Goal: Information Seeking & Learning: Learn about a topic

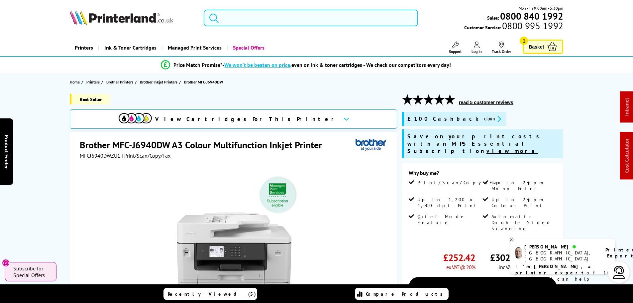
click at [268, 10] on input "search" at bounding box center [311, 18] width 214 height 17
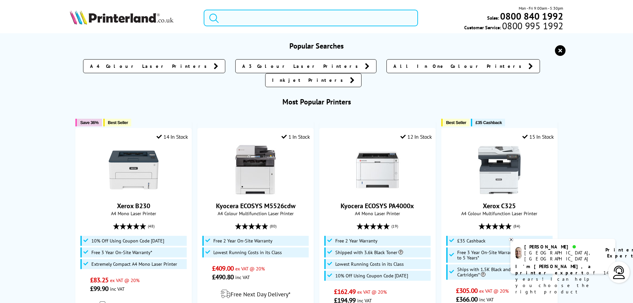
click at [267, 17] on input "search" at bounding box center [311, 18] width 214 height 17
type input "c"
click at [233, 21] on input "search" at bounding box center [311, 18] width 214 height 17
paste input "C8235V_T"
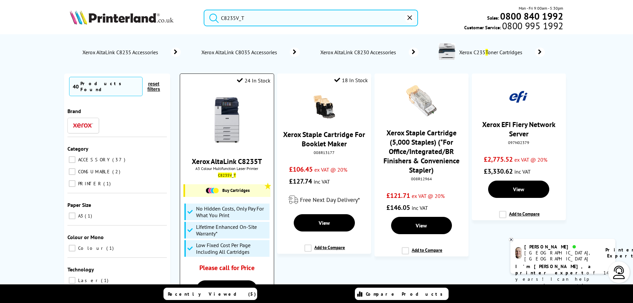
type input "C8235V_T"
click at [229, 121] on img at bounding box center [227, 120] width 50 height 50
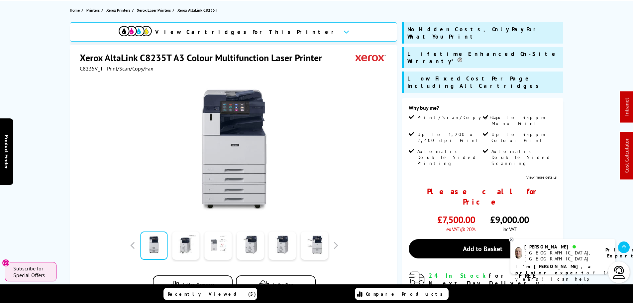
scroll to position [133, 0]
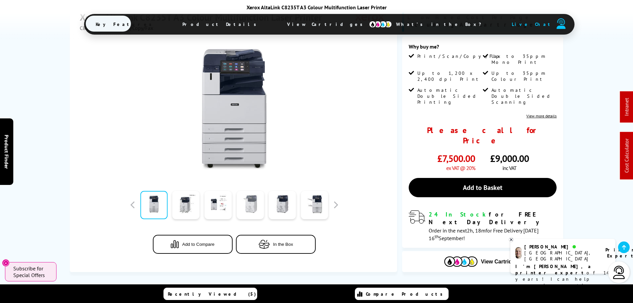
click at [249, 191] on link at bounding box center [250, 205] width 27 height 28
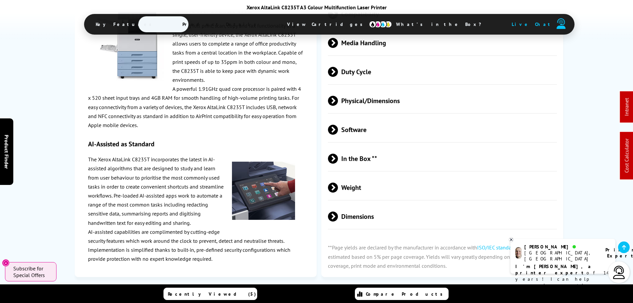
scroll to position [1097, 0]
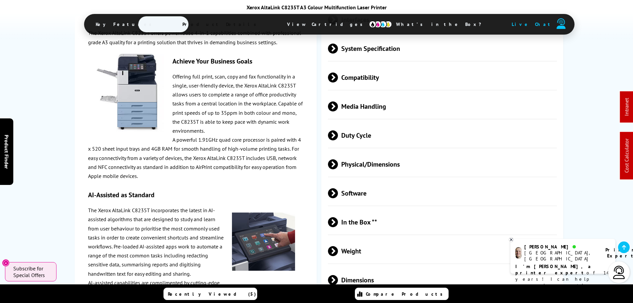
click at [363, 152] on span "Physical/Dimensions" at bounding box center [442, 164] width 229 height 25
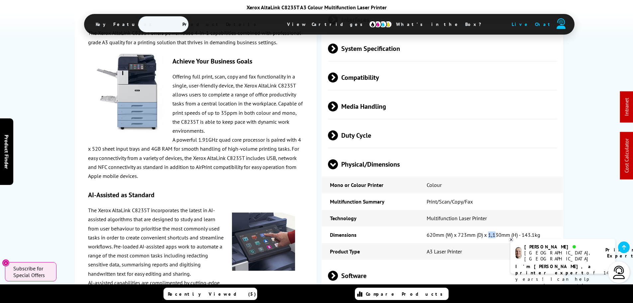
drag, startPoint x: 490, startPoint y: 207, endPoint x: 207, endPoint y: 158, distance: 286.7
click at [494, 226] on td "620mm (W) x 723mm (D) x 1,130mm (H) - 143.1kg" at bounding box center [490, 234] width 145 height 17
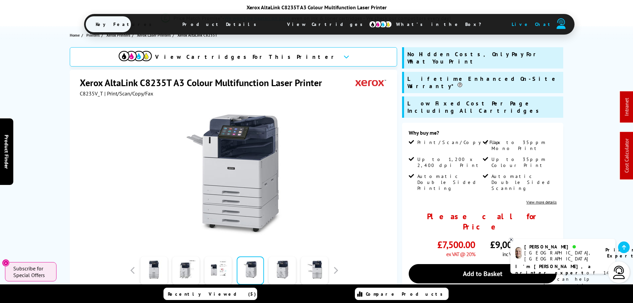
scroll to position [0, 0]
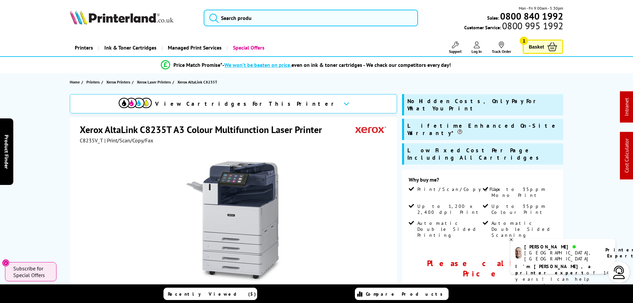
click at [308, 8] on div "Mon - Fri 9:00am - 5:30pm Sales: 0800 840 1992 Customer Service: 0800 995 1992" at bounding box center [317, 19] width 532 height 29
click at [305, 14] on input "search" at bounding box center [311, 18] width 214 height 17
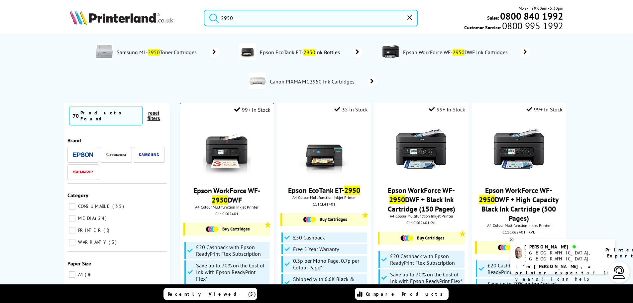
type input "2950"
click at [238, 141] on img at bounding box center [227, 150] width 50 height 50
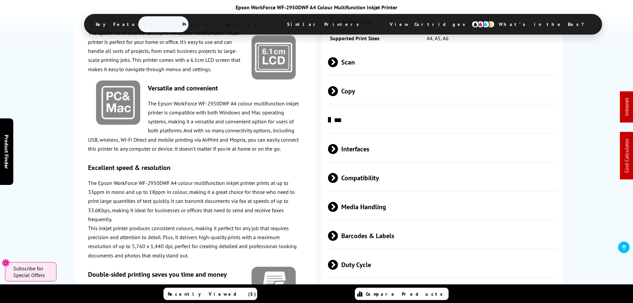
scroll to position [1130, 0]
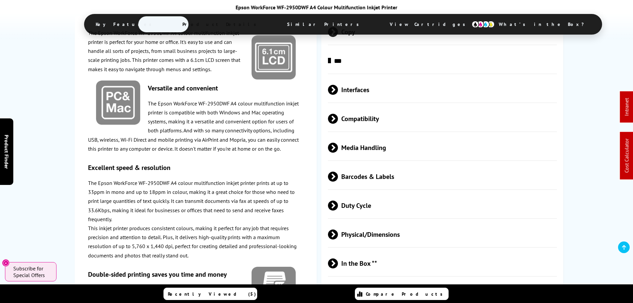
click at [366, 149] on span "Media Handling" at bounding box center [442, 147] width 229 height 25
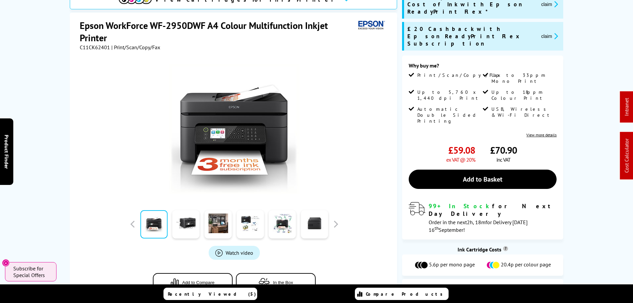
scroll to position [233, 0]
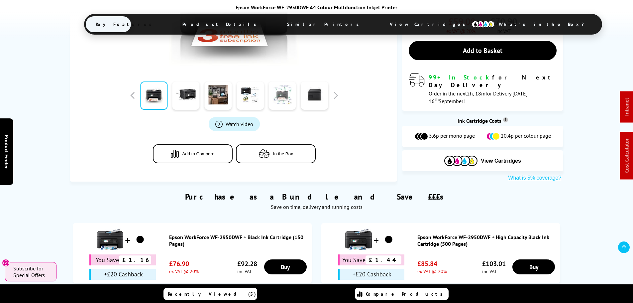
click at [289, 93] on link at bounding box center [282, 95] width 27 height 28
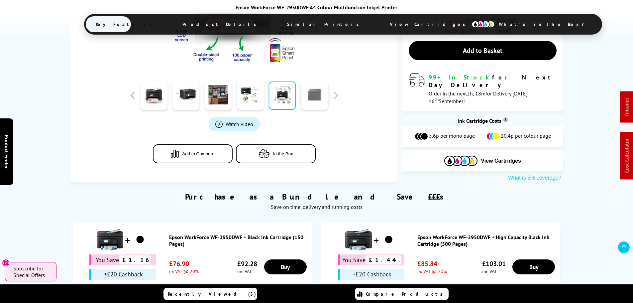
click at [317, 102] on link at bounding box center [314, 95] width 27 height 28
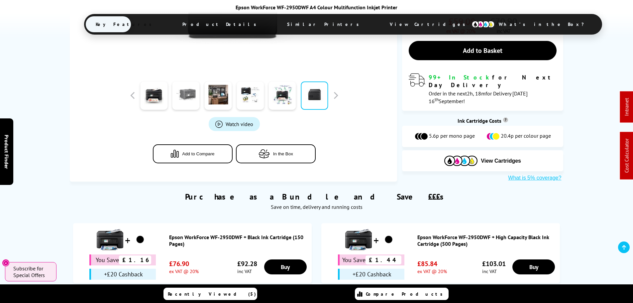
click at [180, 96] on link at bounding box center [186, 95] width 27 height 28
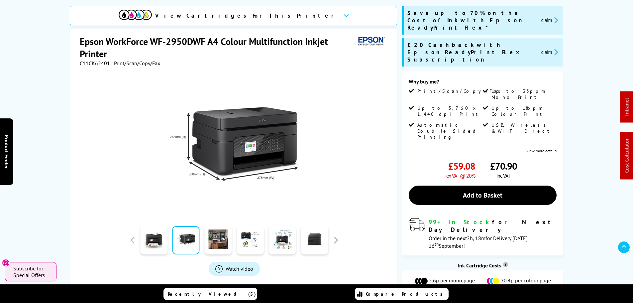
scroll to position [100, 0]
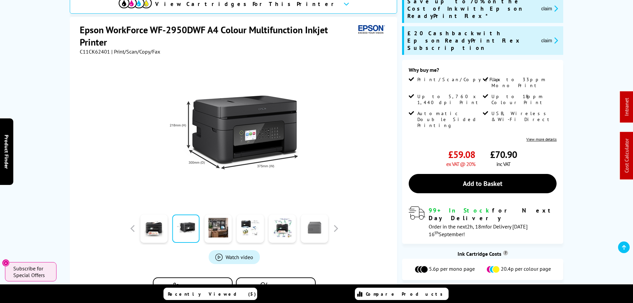
click at [323, 230] on link at bounding box center [314, 228] width 27 height 28
click at [333, 230] on button "button" at bounding box center [336, 228] width 10 height 10
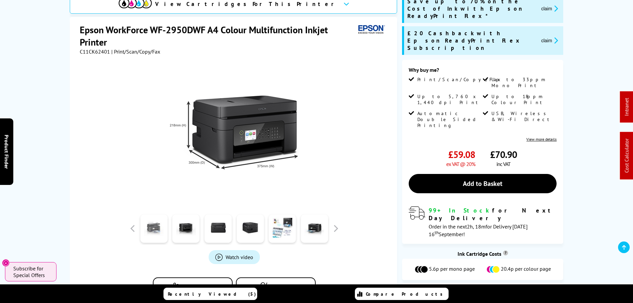
click at [163, 229] on link at bounding box center [153, 228] width 27 height 28
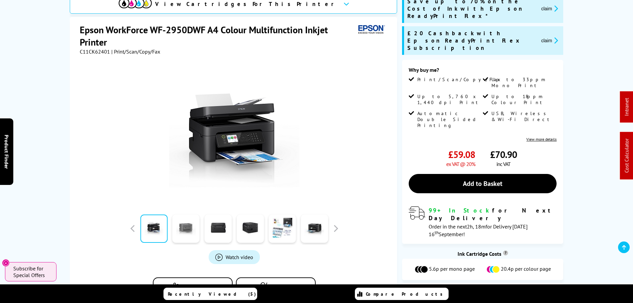
click at [178, 229] on link at bounding box center [186, 228] width 27 height 28
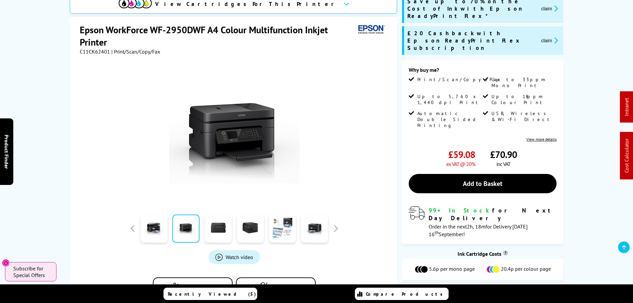
click at [202, 227] on div at bounding box center [218, 228] width 32 height 33
click at [216, 227] on link at bounding box center [217, 228] width 27 height 28
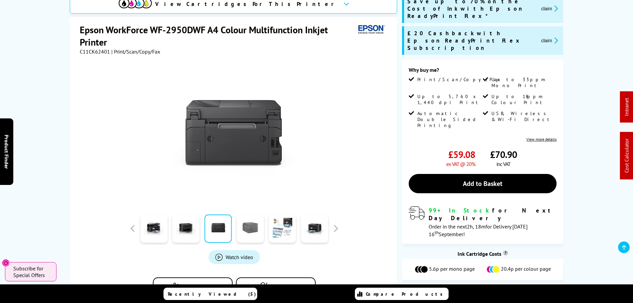
click at [246, 230] on link at bounding box center [250, 228] width 27 height 28
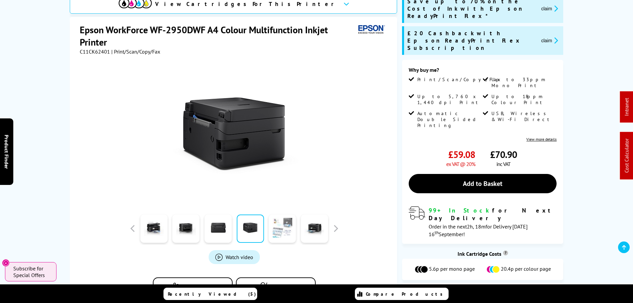
click at [272, 232] on link at bounding box center [282, 228] width 27 height 28
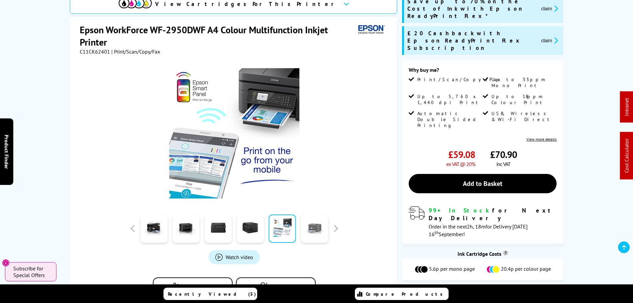
click at [312, 233] on link at bounding box center [314, 228] width 27 height 28
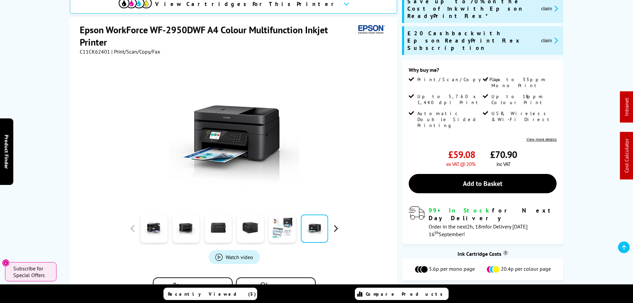
click at [334, 233] on button "button" at bounding box center [336, 228] width 10 height 10
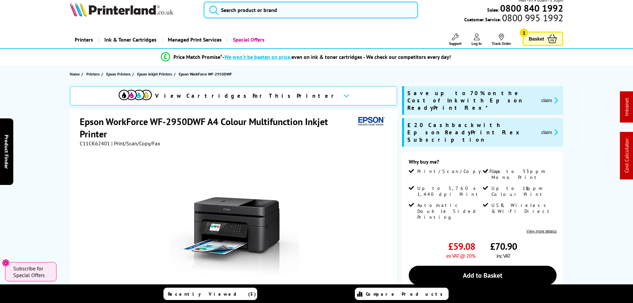
scroll to position [33, 0]
